Goal: Ask a question

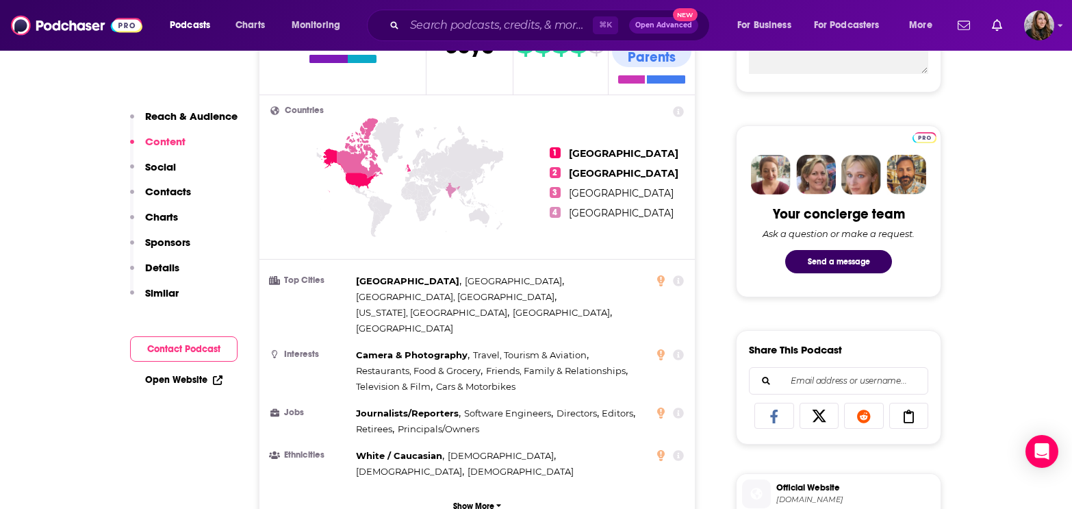
scroll to position [550, 0]
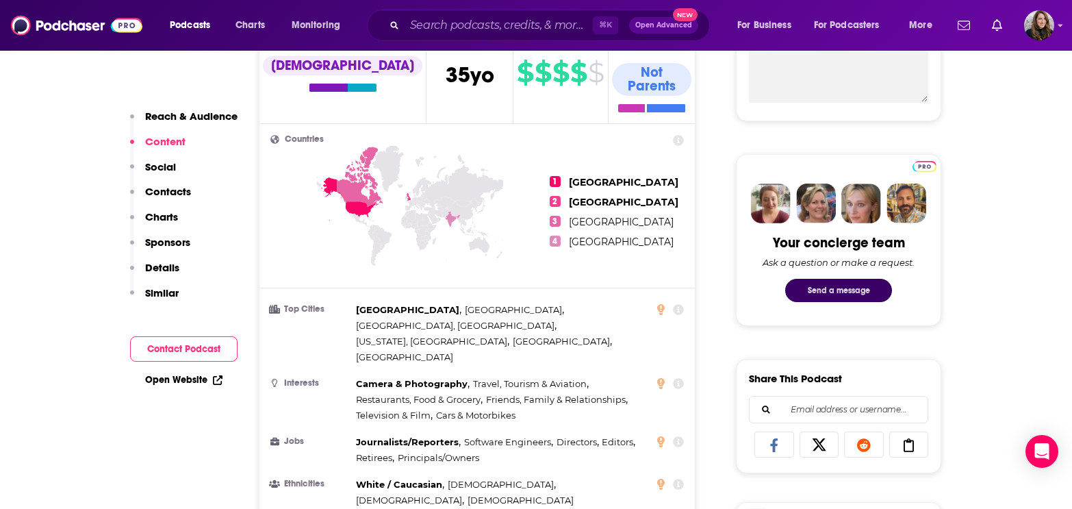
click at [856, 293] on button "Send a message" at bounding box center [838, 290] width 107 height 23
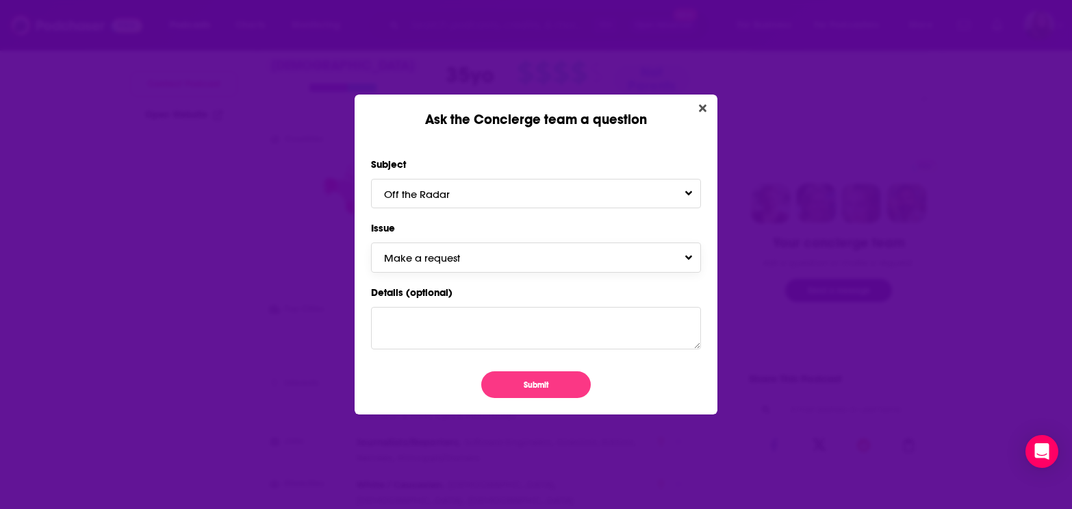
click at [444, 258] on span "Make a request" at bounding box center [435, 257] width 103 height 13
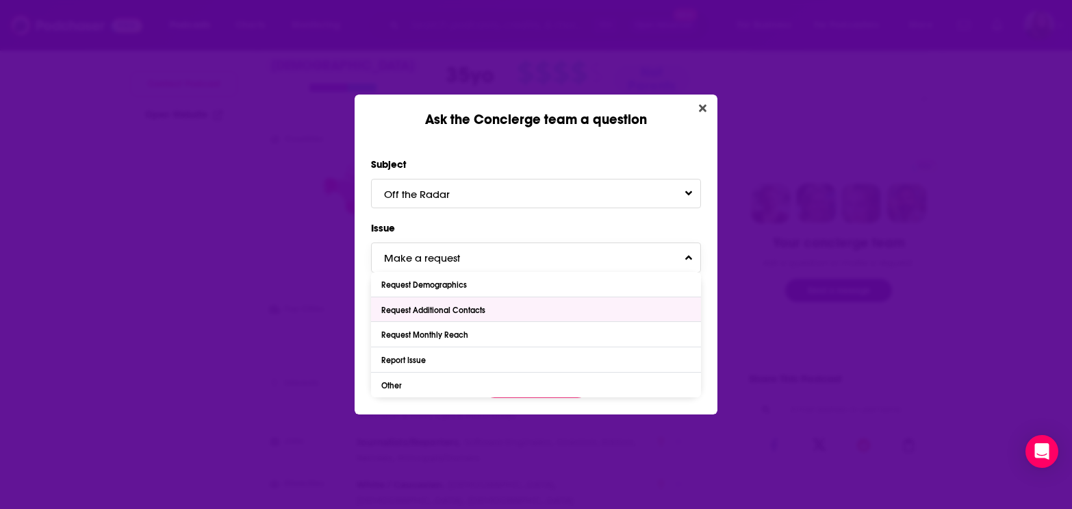
click at [448, 314] on div "Request Additional Contacts" at bounding box center [434, 310] width 107 height 10
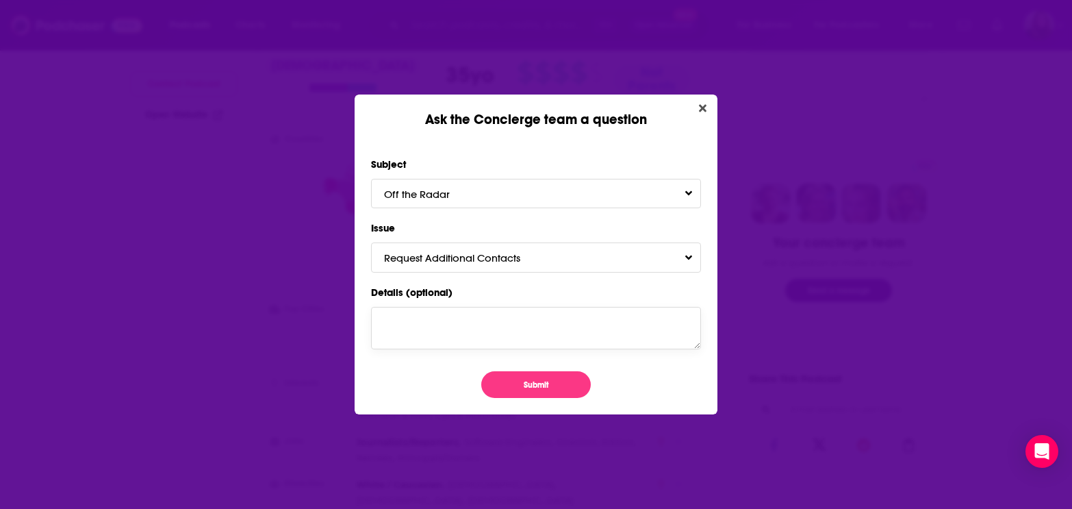
click at [428, 318] on textarea "Details (optional)" at bounding box center [536, 328] width 330 height 42
drag, startPoint x: 604, startPoint y: 321, endPoint x: 490, endPoint y: 322, distance: 114.3
click at [490, 323] on textarea "[PERSON_NAME] email is [EMAIL_ADDRESS][DOMAIN_NAME]" at bounding box center [536, 328] width 330 height 42
paste textarea "[DOMAIN_NAME]"
click at [384, 324] on textarea "[PERSON_NAME] email is [EMAIL_ADDRESS][DOMAIN_NAME]" at bounding box center [536, 328] width 330 height 42
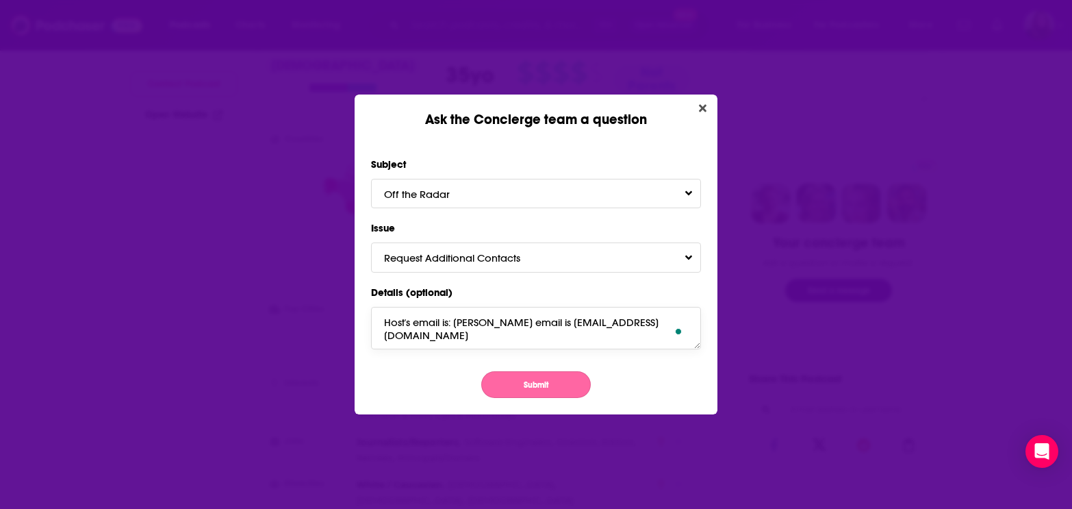
type textarea "Host's email is: [PERSON_NAME] email is [EMAIL_ADDRESS][DOMAIN_NAME]"
click at [533, 385] on button "Submit" at bounding box center [536, 384] width 110 height 27
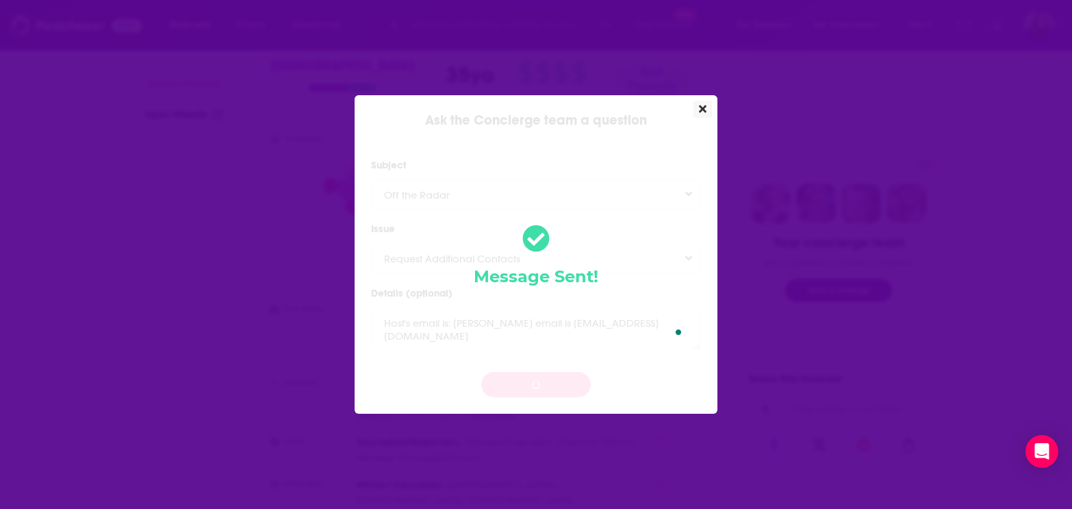
click at [702, 107] on icon "Close" at bounding box center [703, 109] width 8 height 8
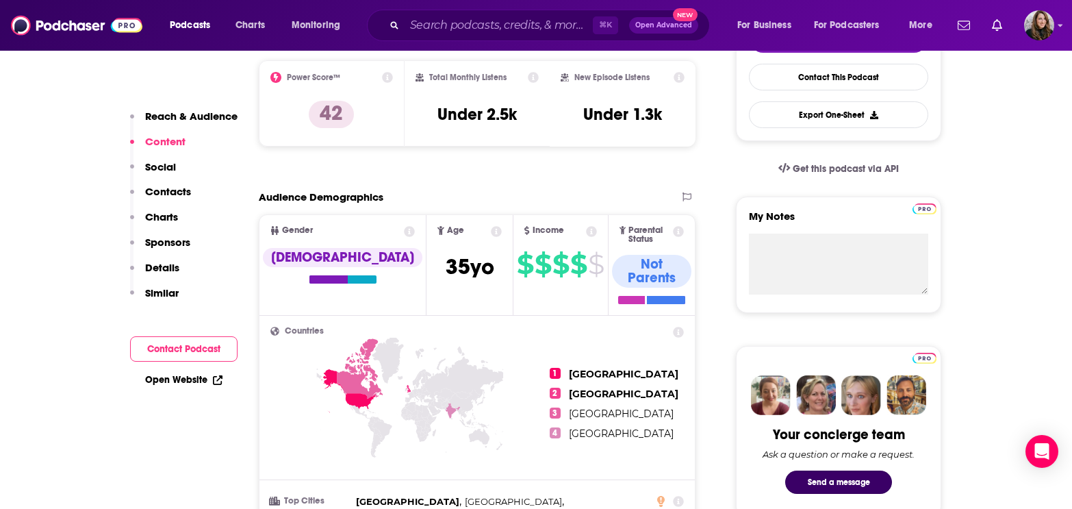
scroll to position [288, 0]
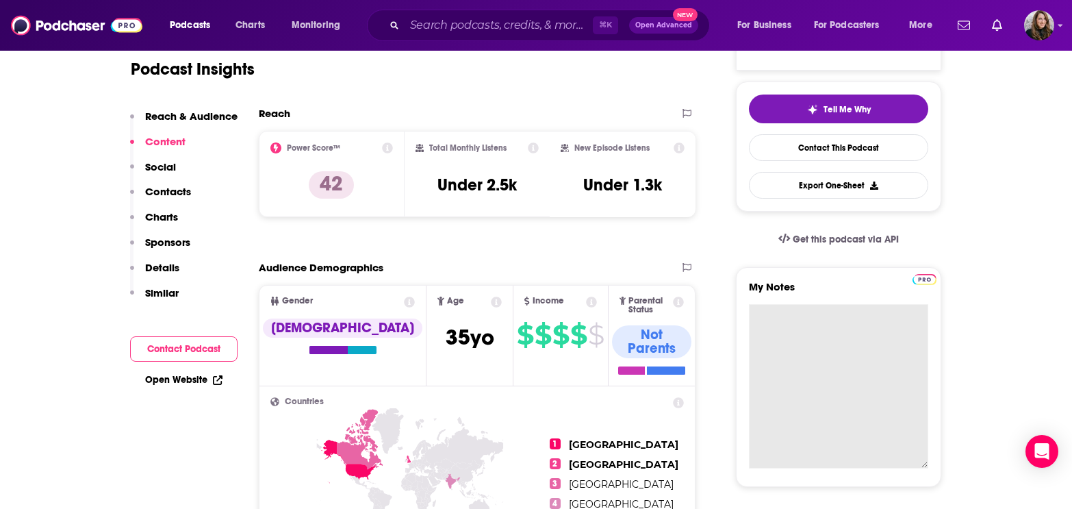
click at [813, 306] on textarea "My Notes" at bounding box center [838, 386] width 179 height 164
paste textarea "[EMAIL_ADDRESS][DOMAIN_NAME]"
click at [761, 323] on textarea "[EMAIL_ADDRESS][DOMAIN_NAME]" at bounding box center [838, 386] width 179 height 164
click at [761, 321] on textarea "[PERSON_NAME]: [EMAIL_ADDRESS][DOMAIN_NAME]" at bounding box center [838, 386] width 179 height 164
click at [872, 338] on textarea "Host [PERSON_NAME]: [EMAIL_ADDRESS][DOMAIN_NAME]" at bounding box center [838, 386] width 179 height 164
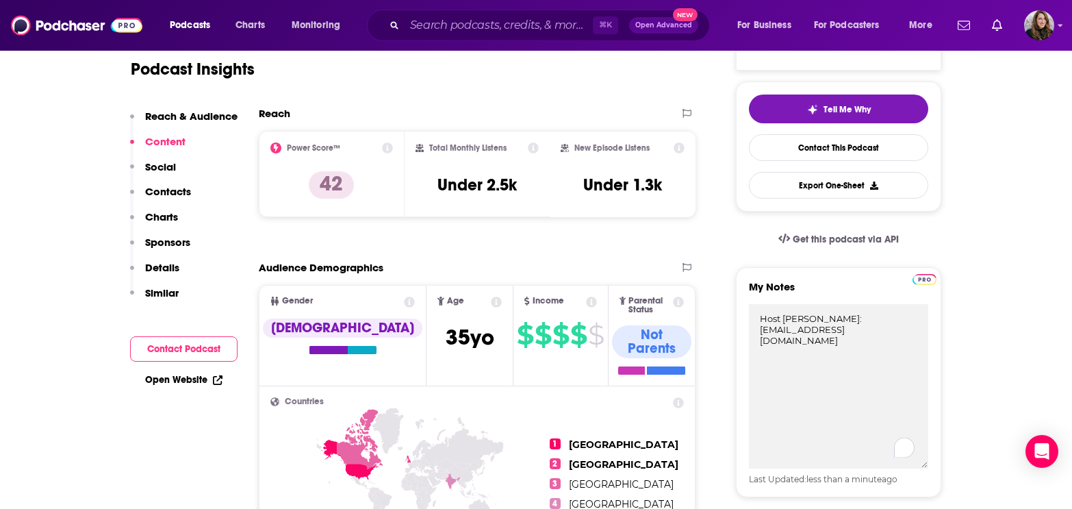
type textarea "Host [PERSON_NAME]: [EMAIL_ADDRESS][DOMAIN_NAME]"
